Goal: Book appointment/travel/reservation

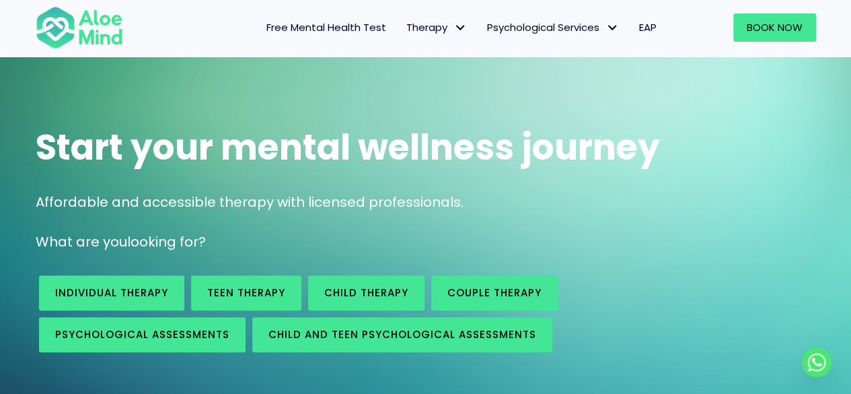
scroll to position [67, 0]
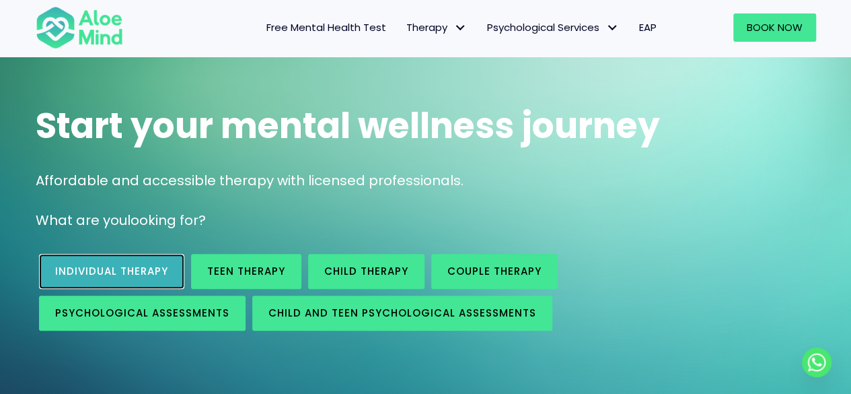
click at [139, 273] on span "Individual therapy" at bounding box center [111, 271] width 113 height 14
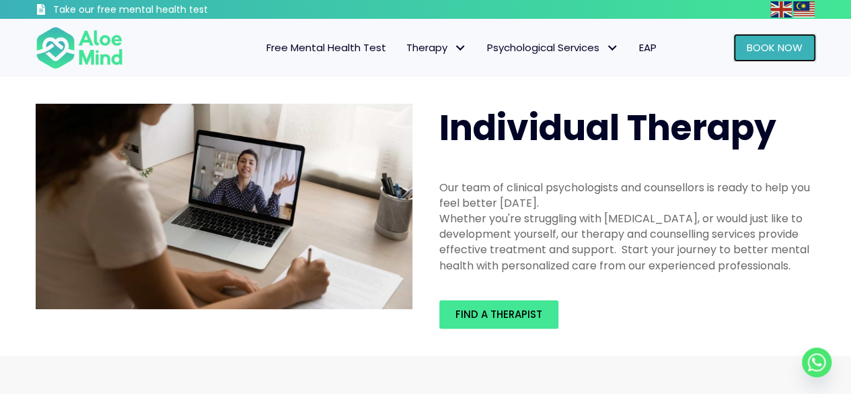
click at [793, 48] on span "Book Now" at bounding box center [775, 47] width 56 height 14
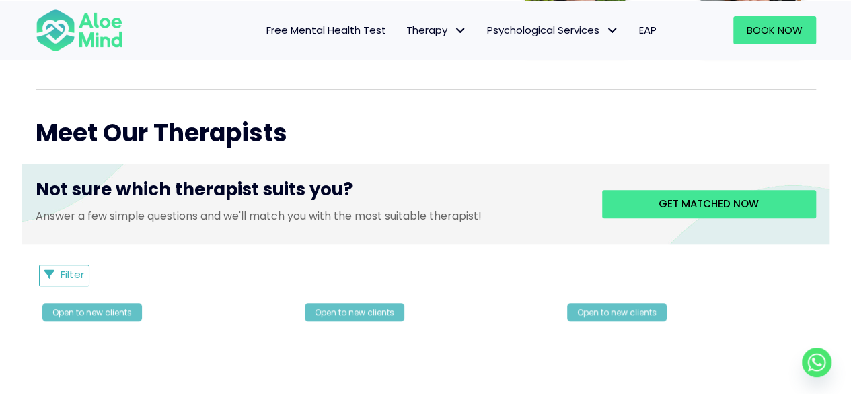
scroll to position [468, 0]
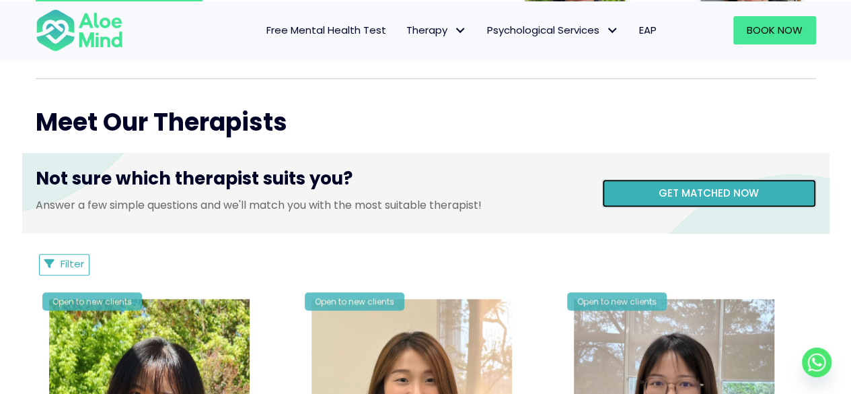
click at [688, 196] on span "Get matched now" at bounding box center [709, 193] width 100 height 14
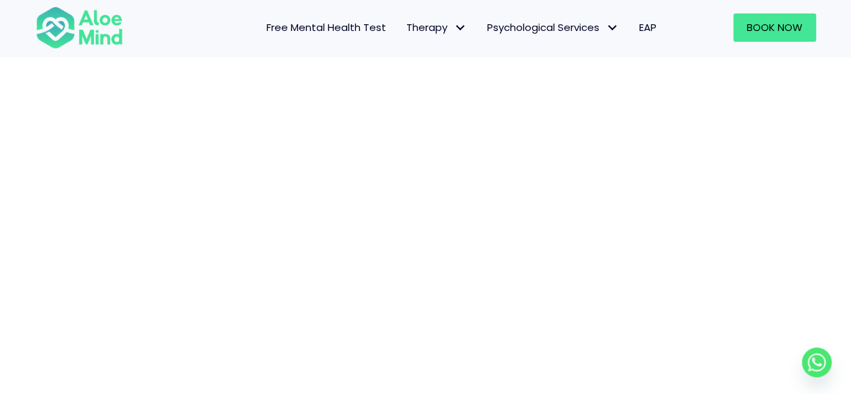
scroll to position [206, 0]
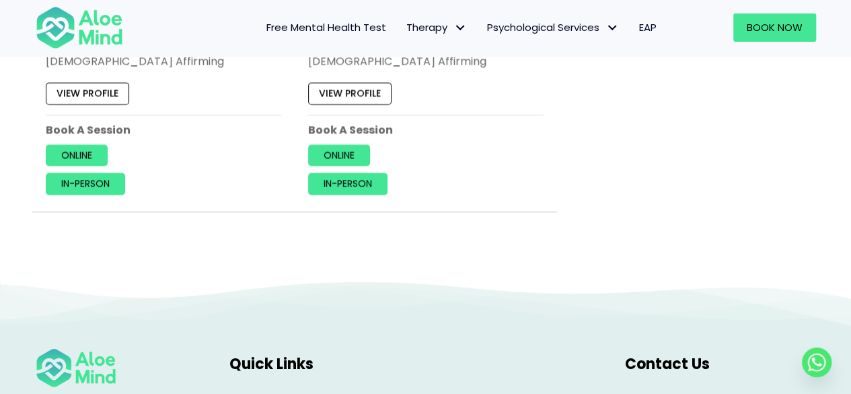
scroll to position [1481, 0]
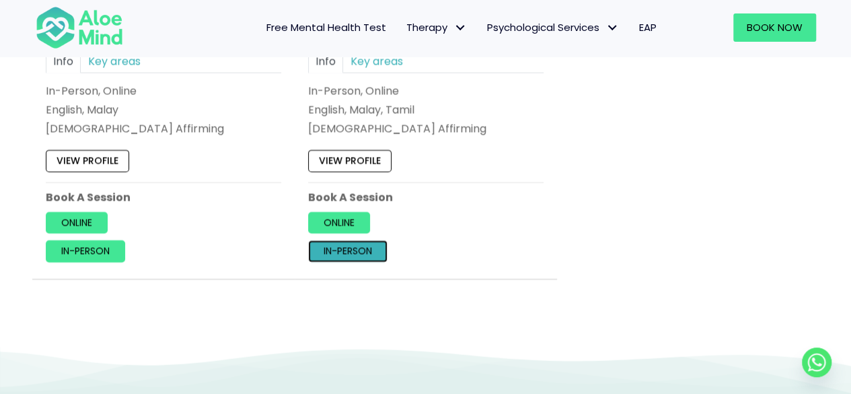
click at [351, 248] on link "In-person" at bounding box center [347, 251] width 79 height 22
